Goal: Task Accomplishment & Management: Complete application form

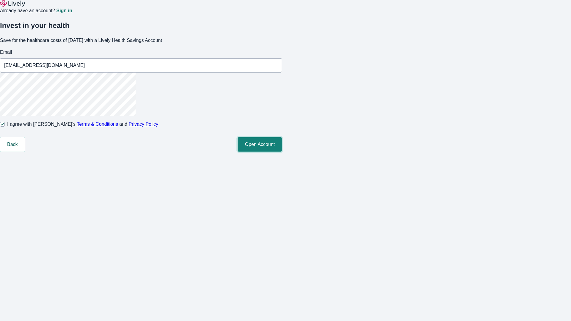
click at [282, 152] on button "Open Account" at bounding box center [259, 144] width 44 height 14
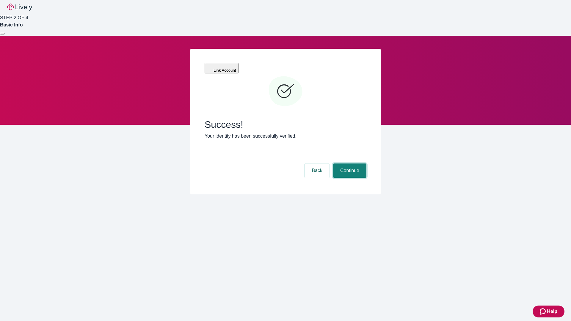
click at [349, 163] on button "Continue" at bounding box center [349, 170] width 33 height 14
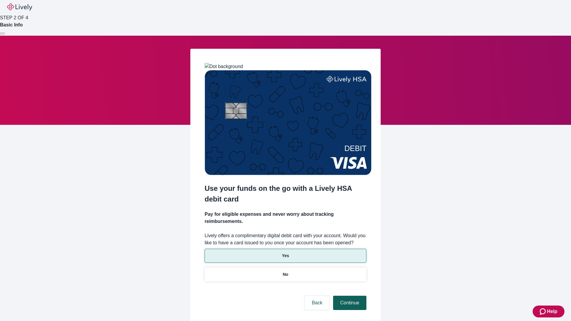
click at [285, 253] on p "Yes" at bounding box center [285, 256] width 7 height 6
click at [349, 296] on button "Continue" at bounding box center [349, 303] width 33 height 14
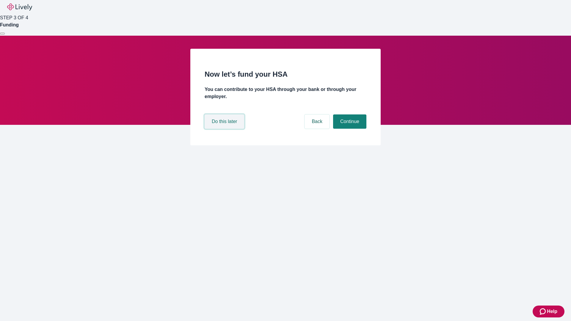
click at [225, 129] on button "Do this later" at bounding box center [224, 121] width 40 height 14
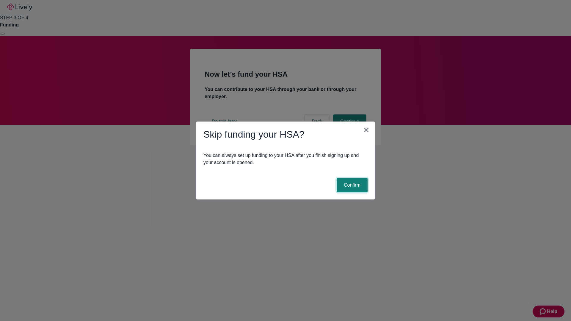
click at [351, 185] on button "Confirm" at bounding box center [351, 185] width 31 height 14
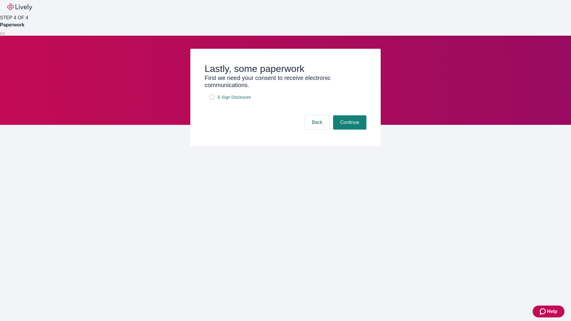
click at [212, 100] on input "E-Sign Disclosure" at bounding box center [211, 97] width 5 height 5
checkbox input "true"
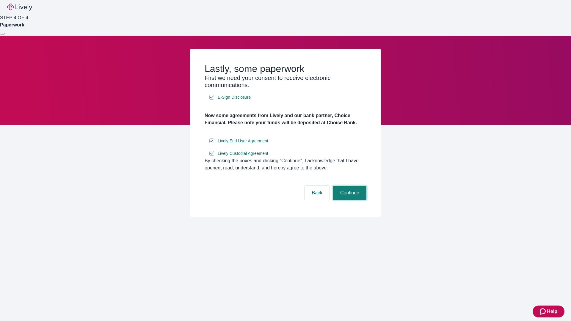
click at [349, 200] on button "Continue" at bounding box center [349, 193] width 33 height 14
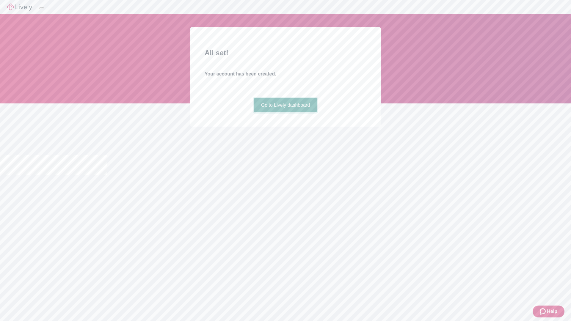
click at [285, 112] on link "Go to Lively dashboard" at bounding box center [285, 105] width 63 height 14
